Goal: Check status: Check status

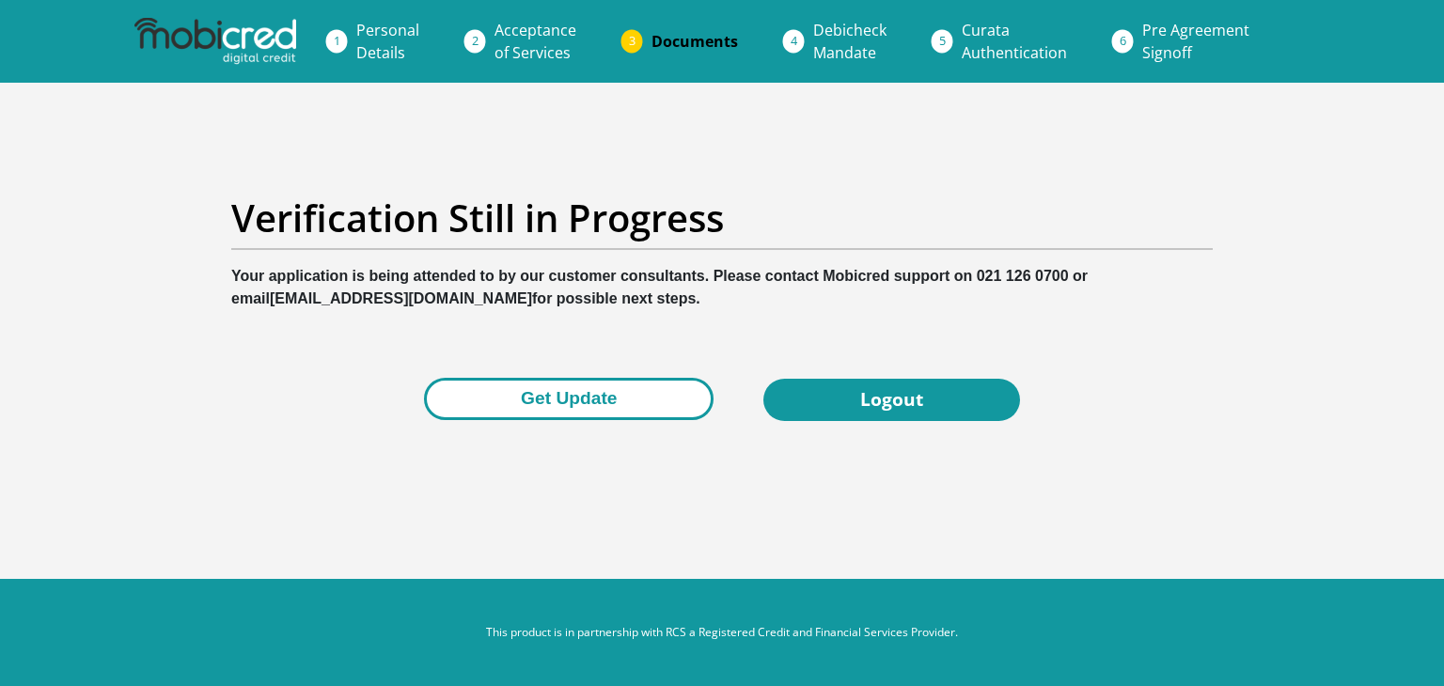
click at [553, 395] on button "Get Update" at bounding box center [569, 399] width 290 height 42
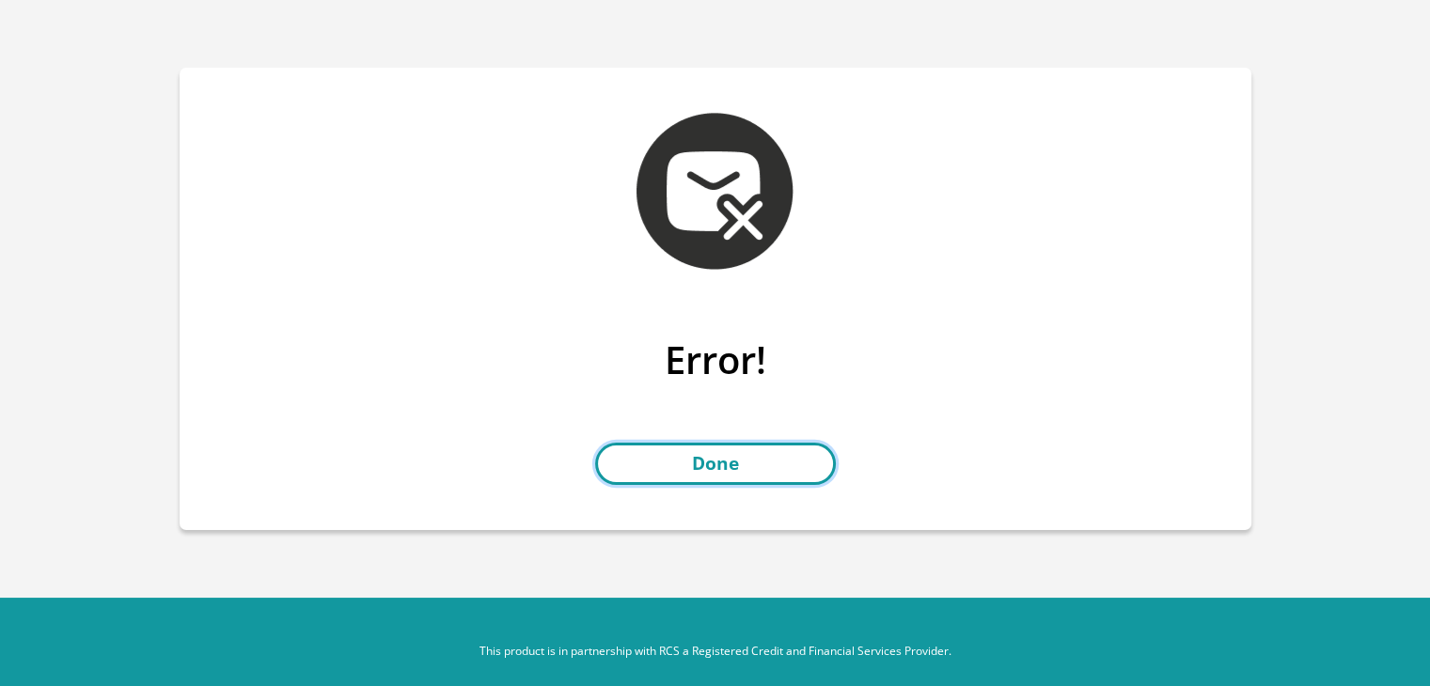
click at [649, 466] on link "Done" at bounding box center [715, 464] width 241 height 42
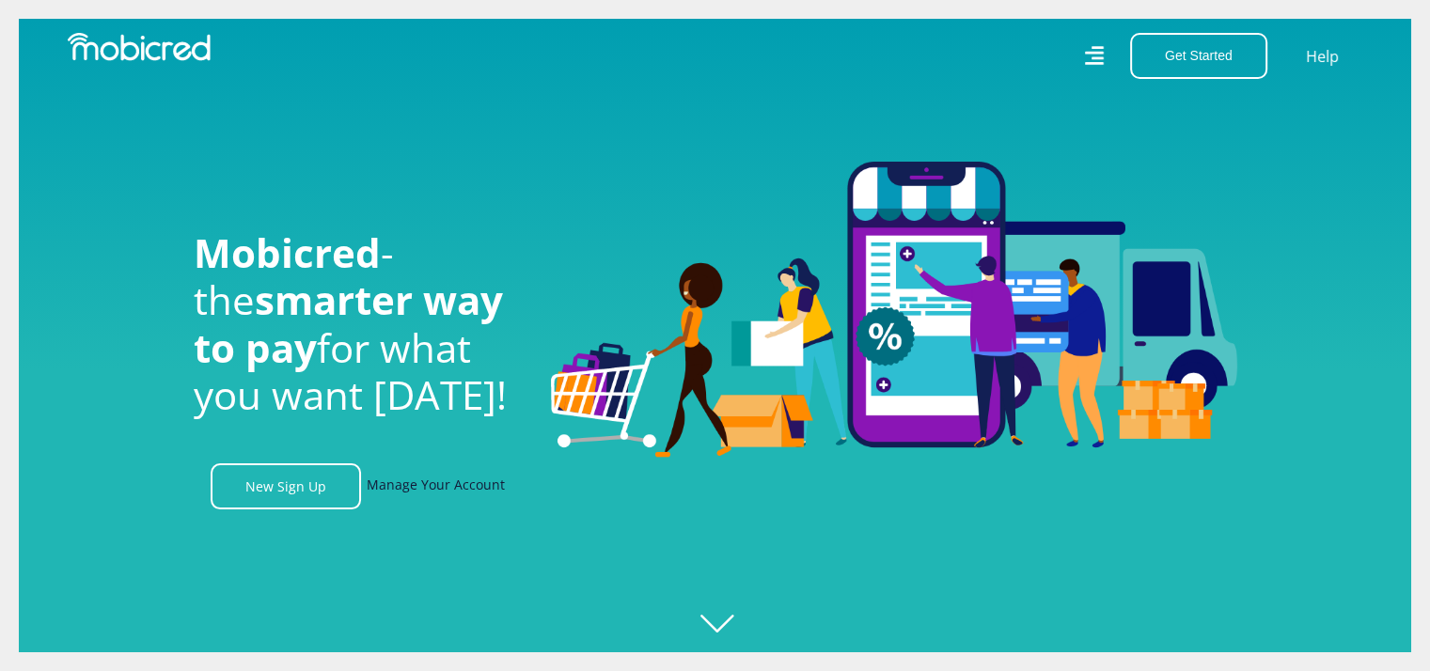
click at [405, 494] on link "Manage Your Account" at bounding box center [436, 486] width 138 height 46
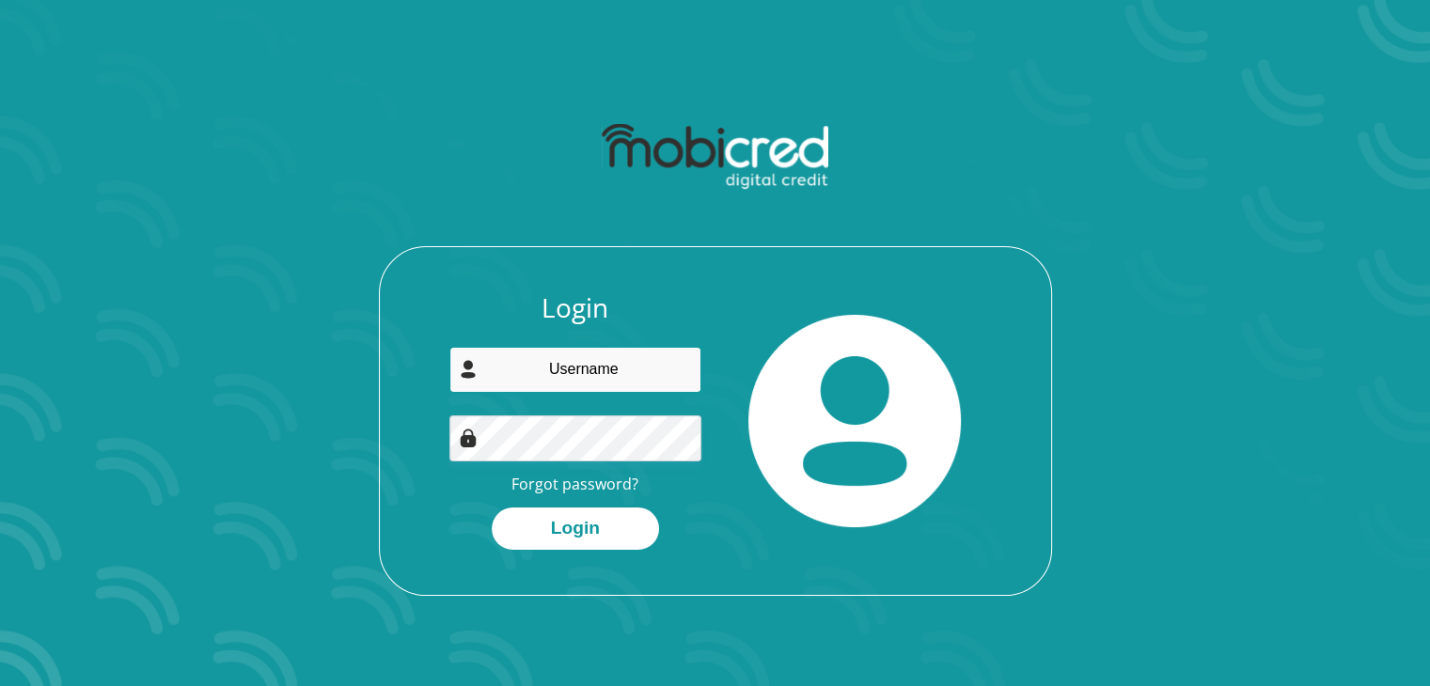
click at [542, 373] on input "email" at bounding box center [575, 370] width 252 height 46
type input "leukesgetruida@gmail.com"
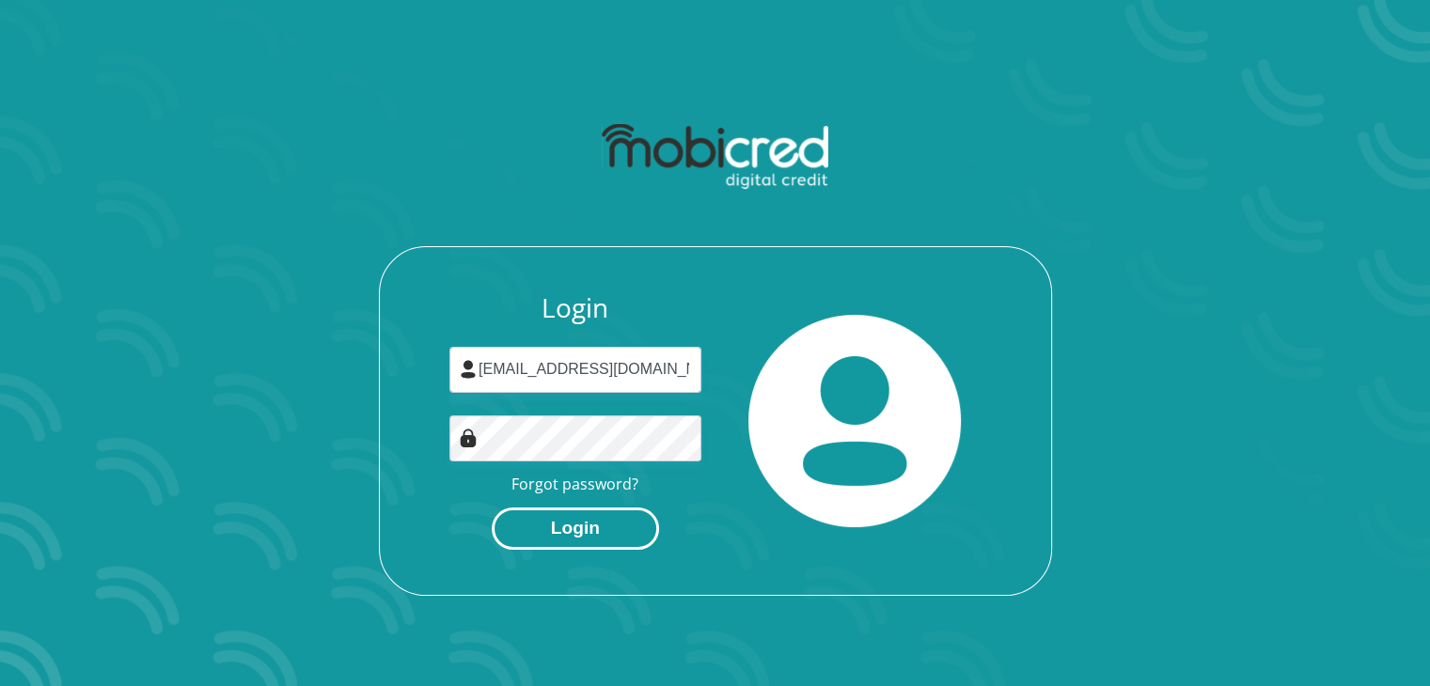
click at [561, 525] on button "Login" at bounding box center [575, 529] width 167 height 42
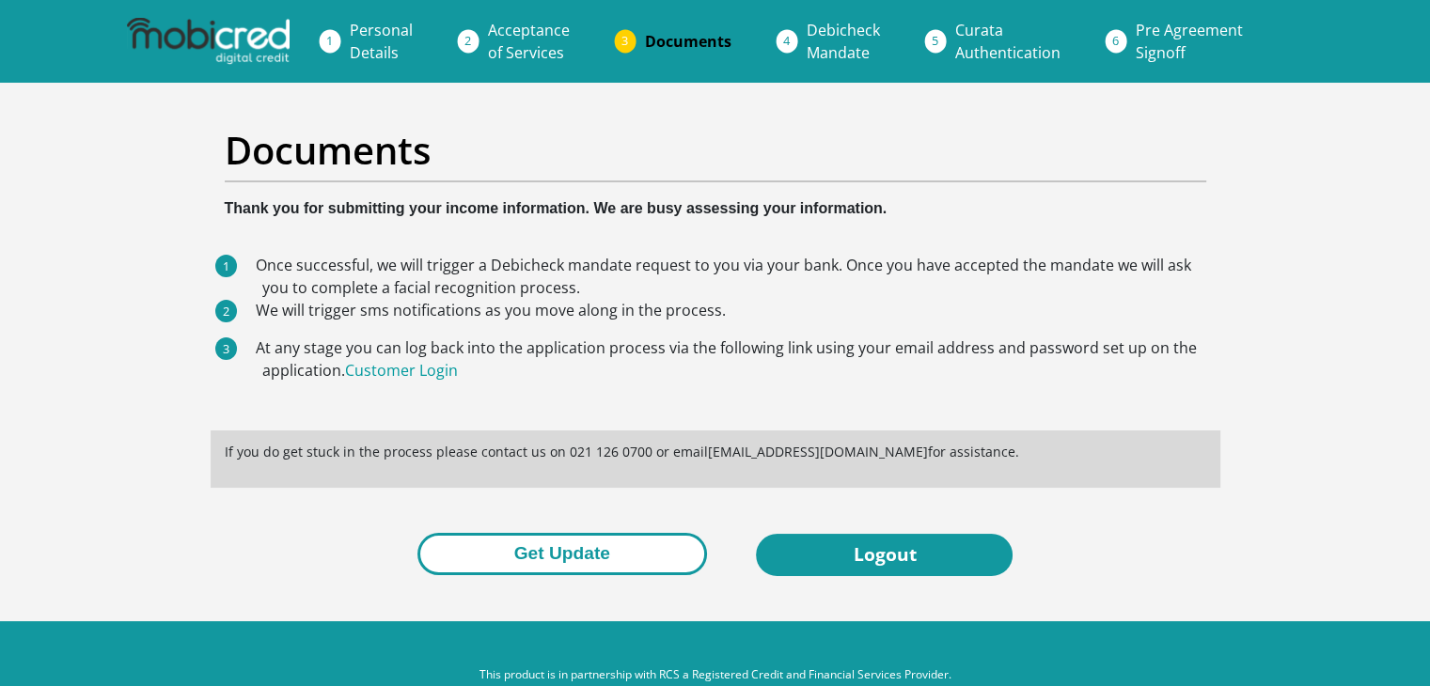
click at [551, 554] on button "Get Update" at bounding box center [562, 554] width 290 height 42
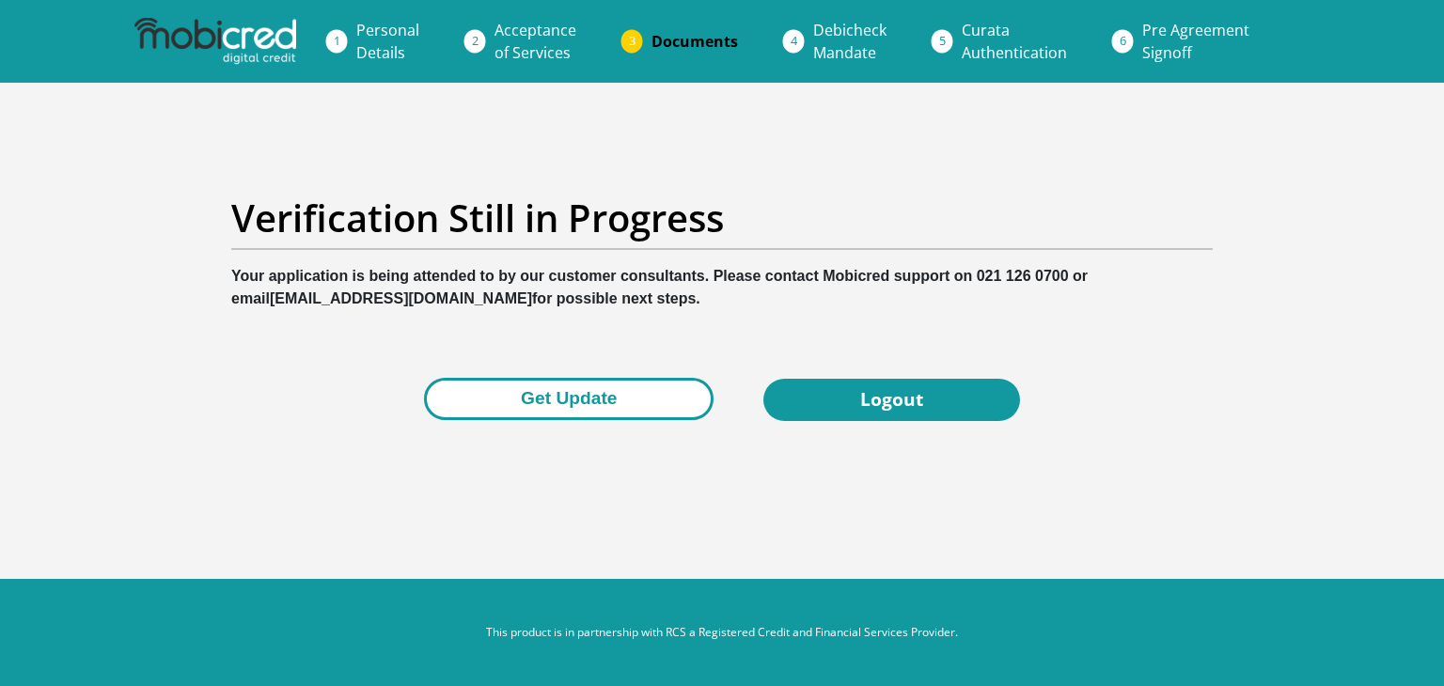
click at [564, 416] on button "Get Update" at bounding box center [569, 399] width 290 height 42
click at [500, 406] on button "Get Update" at bounding box center [569, 399] width 290 height 42
click at [472, 395] on button "Get Update" at bounding box center [569, 399] width 290 height 42
click at [594, 395] on button "Get Update" at bounding box center [569, 399] width 290 height 42
